Goal: Task Accomplishment & Management: Use online tool/utility

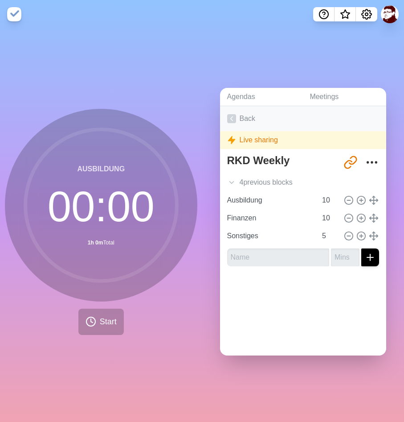
click at [230, 115] on icon at bounding box center [231, 118] width 9 height 9
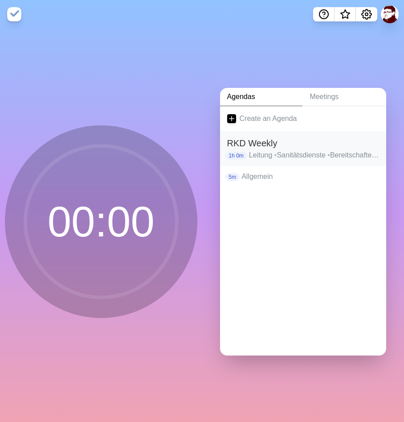
click at [245, 153] on p "1h 0m" at bounding box center [237, 156] width 22 height 8
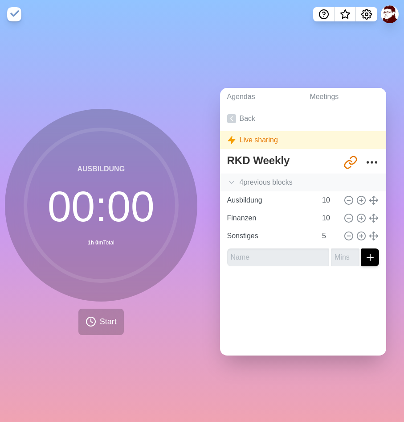
click at [235, 180] on icon at bounding box center [231, 182] width 9 height 9
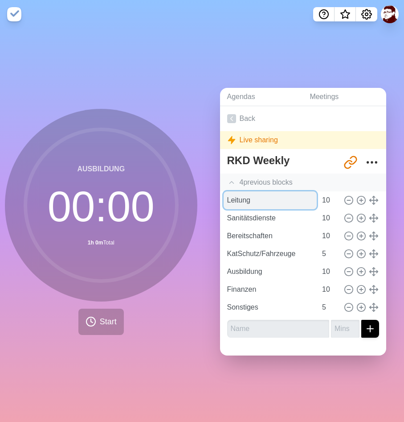
click at [238, 197] on input "Leitung" at bounding box center [271, 200] width 94 height 18
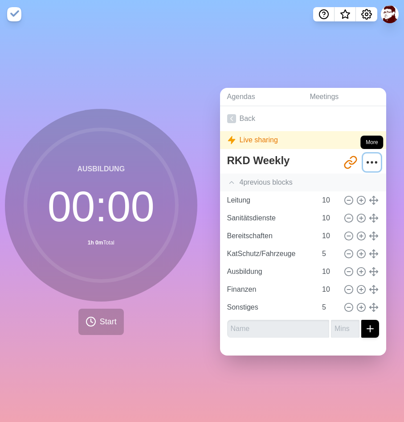
click at [375, 158] on icon "More" at bounding box center [372, 162] width 14 height 14
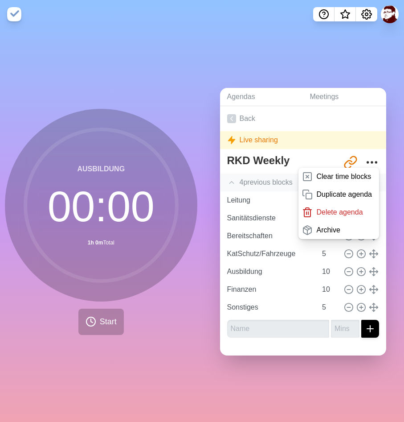
click at [294, 347] on div at bounding box center [303, 350] width 167 height 11
